Goal: Information Seeking & Learning: Find specific fact

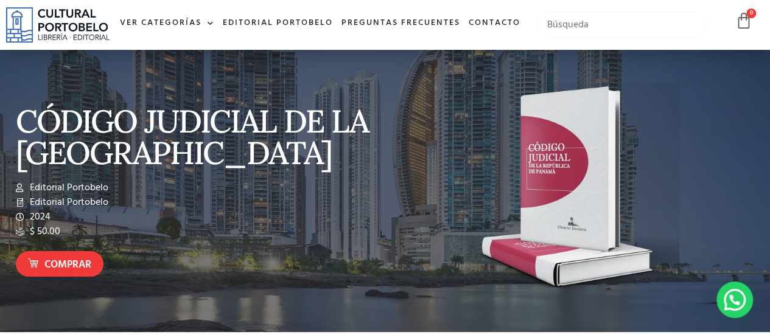
click at [584, 37] on input "text" at bounding box center [622, 25] width 170 height 26
type input "codigo"
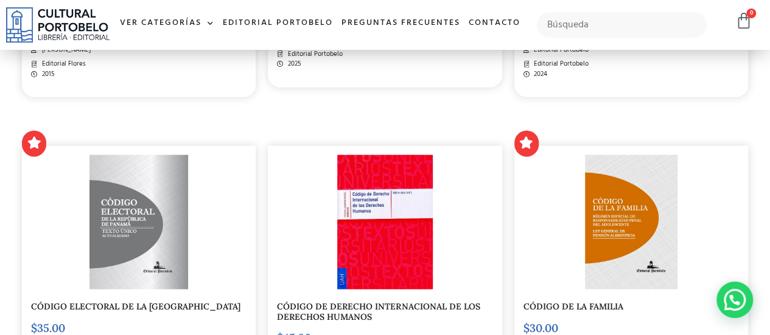
scroll to position [1156, 0]
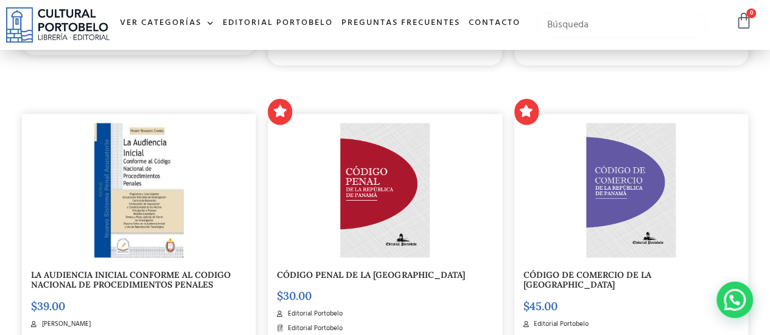
click at [629, 33] on input "text" at bounding box center [622, 25] width 170 height 26
type input "codigo procesal penal"
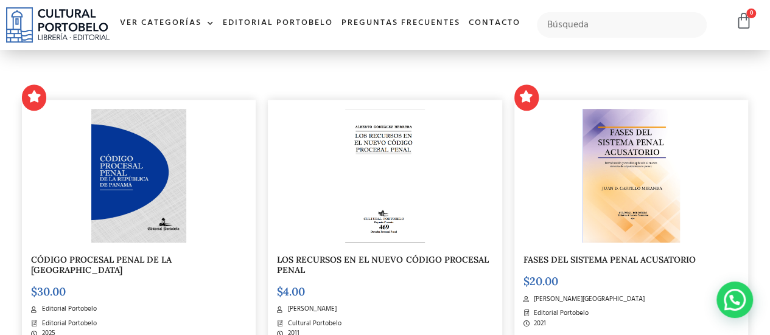
scroll to position [336, 0]
